Goal: Task Accomplishment & Management: Manage account settings

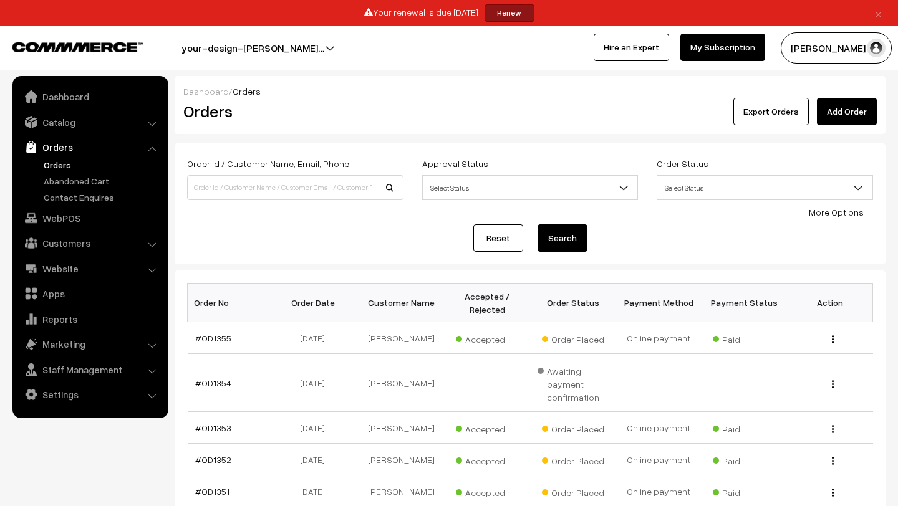
click at [57, 163] on link "Orders" at bounding box center [102, 164] width 123 height 13
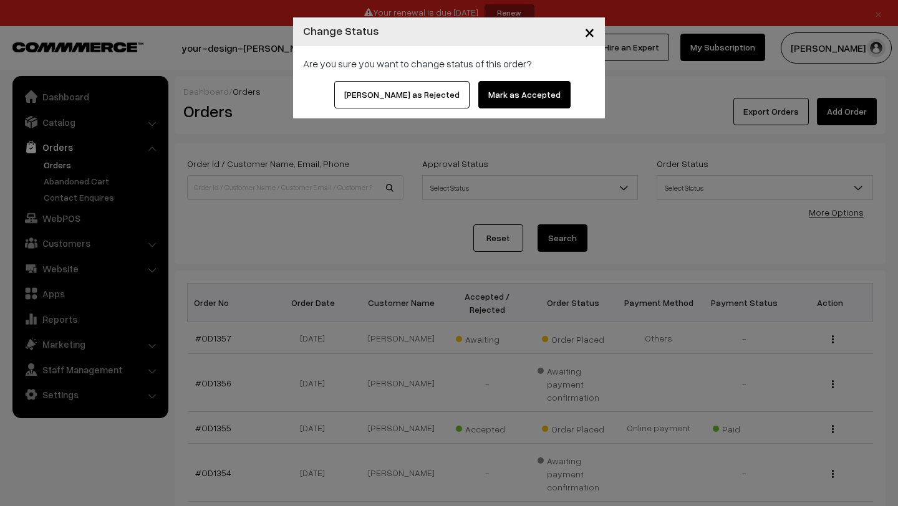
click at [501, 100] on button "Mark as Accepted" at bounding box center [524, 94] width 92 height 27
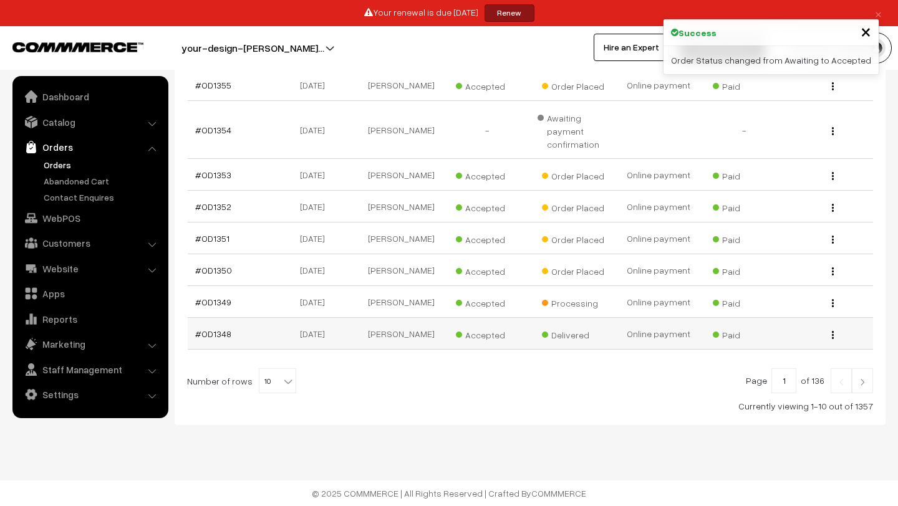
scroll to position [353, 0]
click at [862, 385] on img at bounding box center [862, 381] width 11 height 7
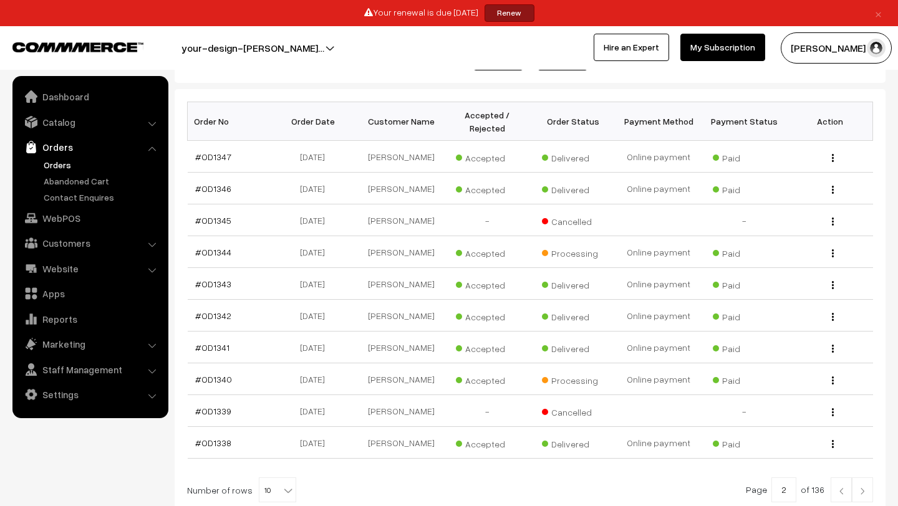
scroll to position [291, 0]
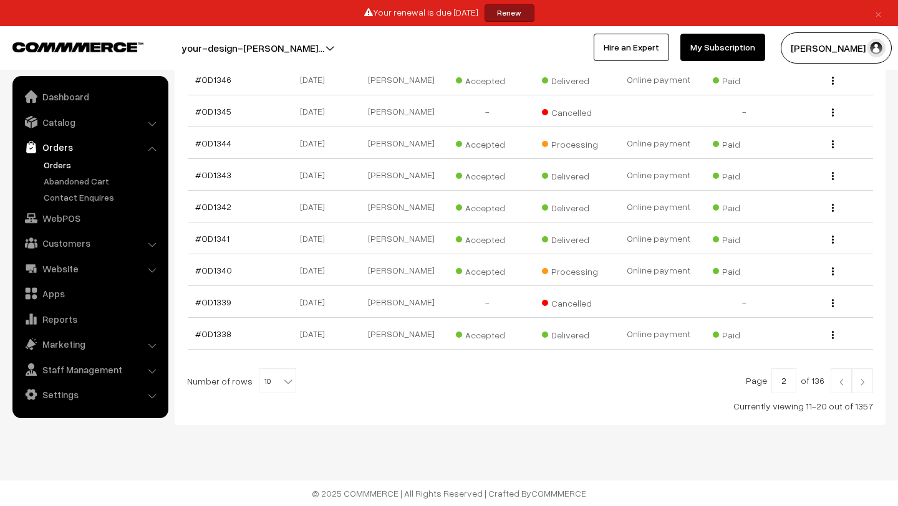
click at [864, 382] on img at bounding box center [862, 381] width 11 height 7
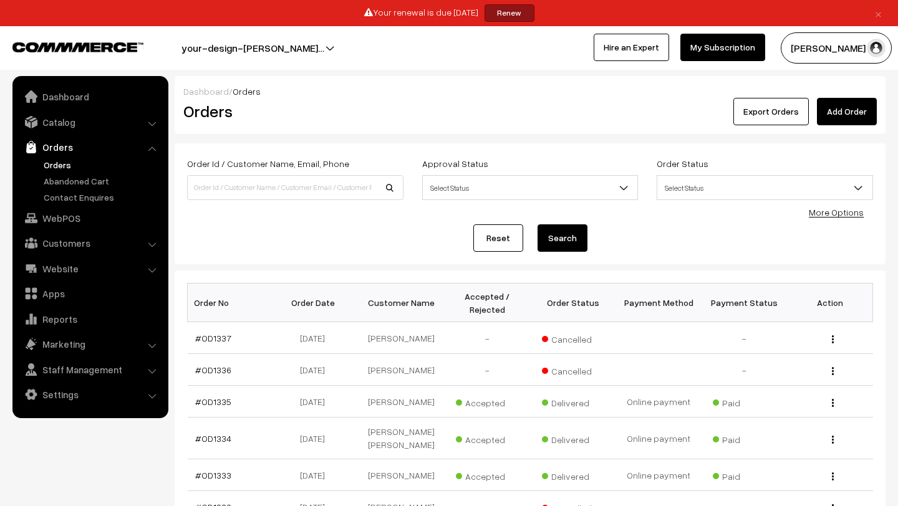
scroll to position [90, 0]
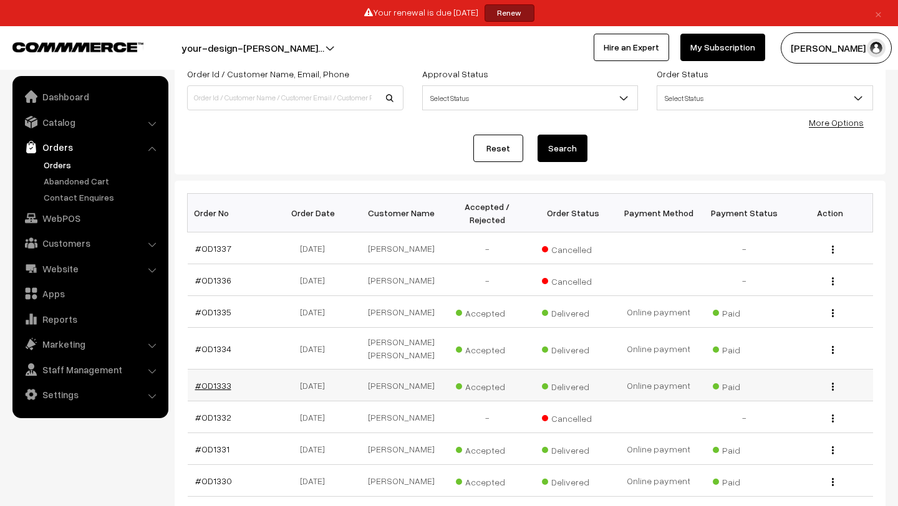
click at [218, 391] on link "#OD1333" at bounding box center [213, 385] width 36 height 11
